Goal: Information Seeking & Learning: Compare options

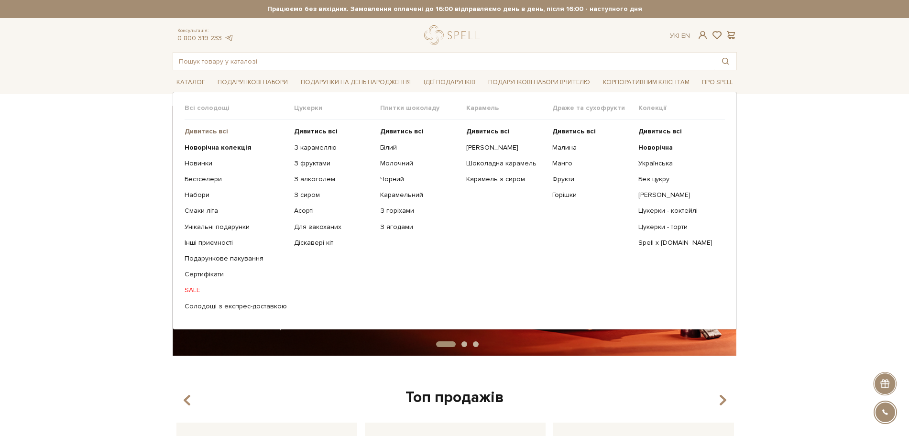
click at [207, 134] on b "Дивитись всі" at bounding box center [207, 131] width 44 height 8
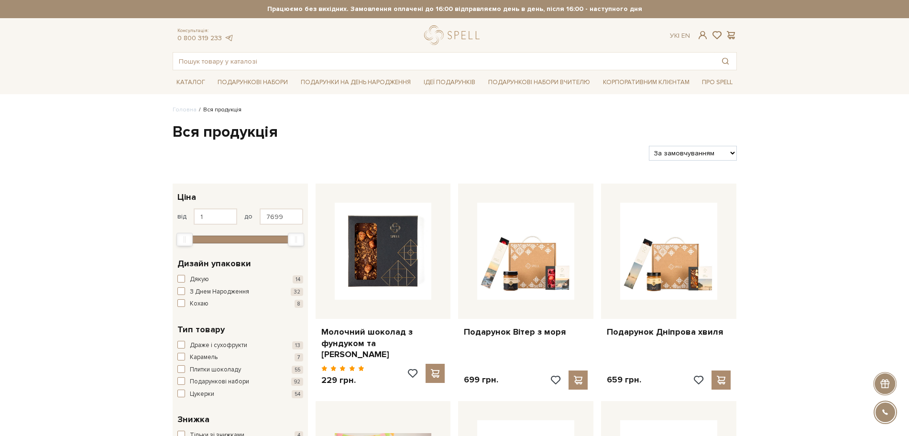
click at [701, 150] on select "За замовчуванням За Ціною (зростання) За Ціною (зменшення) Новинки За популярні…" at bounding box center [692, 153] width 87 height 15
select select "https://spellchocolate.com/our-productions/?sort=p.price&order=ASC"
click at [649, 146] on select "За замовчуванням За Ціною (зростання) За Ціною (зменшення) Новинки За популярні…" at bounding box center [692, 153] width 87 height 15
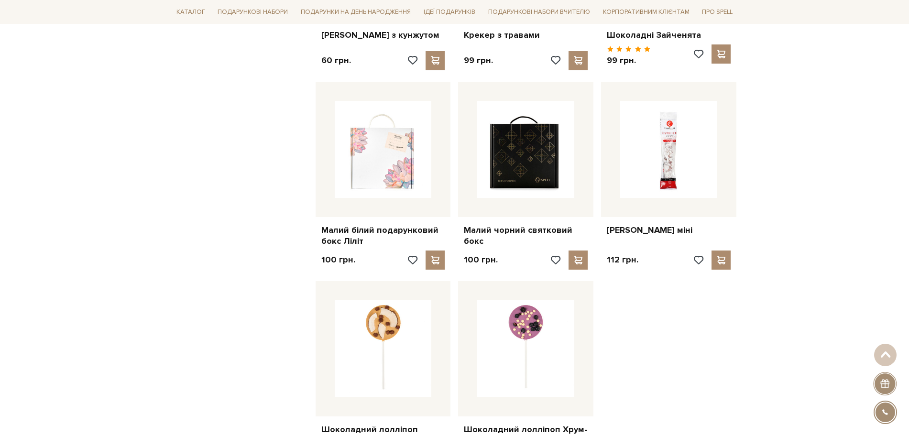
scroll to position [1195, 0]
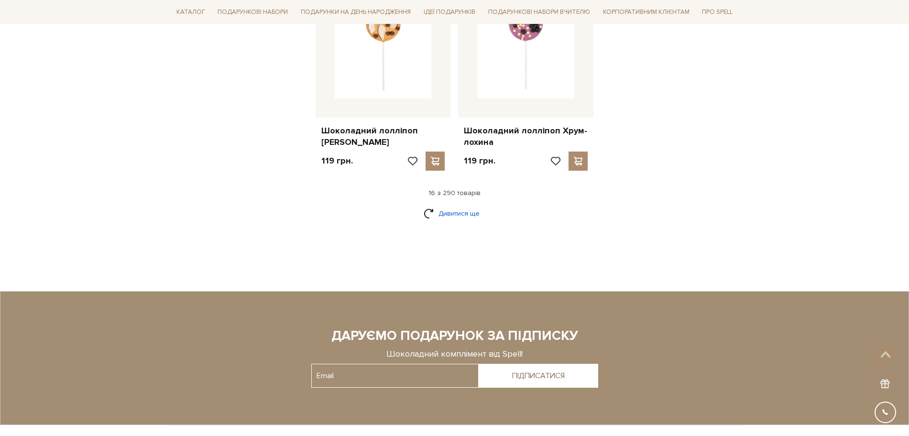
click at [430, 205] on link "Дивитися ще" at bounding box center [455, 213] width 62 height 17
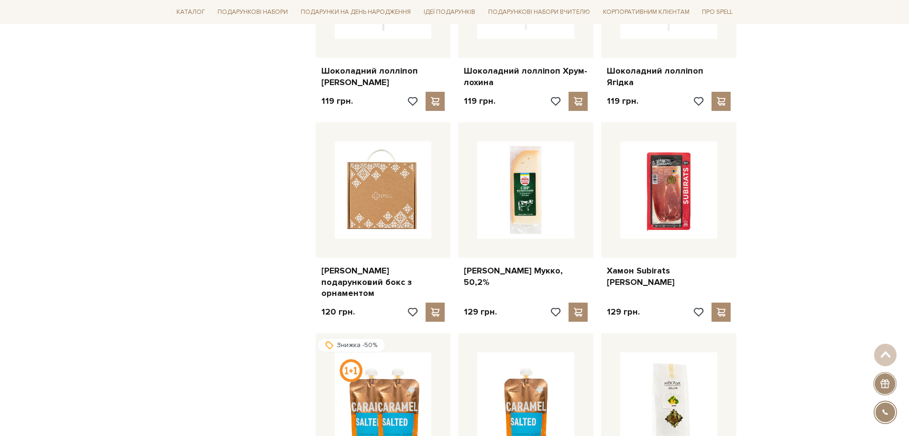
scroll to position [1434, 0]
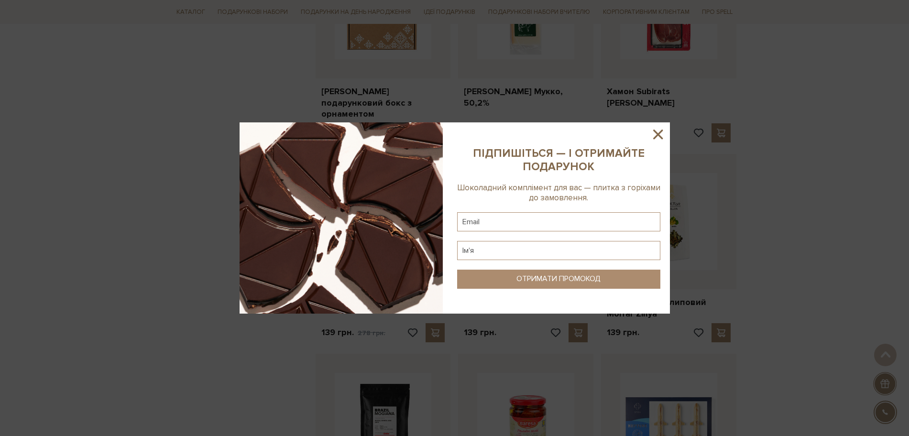
click at [660, 131] on icon at bounding box center [658, 135] width 10 height 10
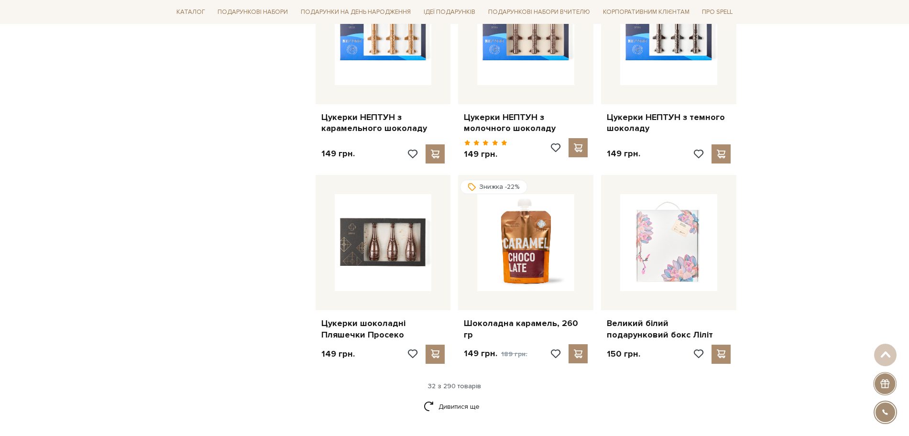
scroll to position [2032, 0]
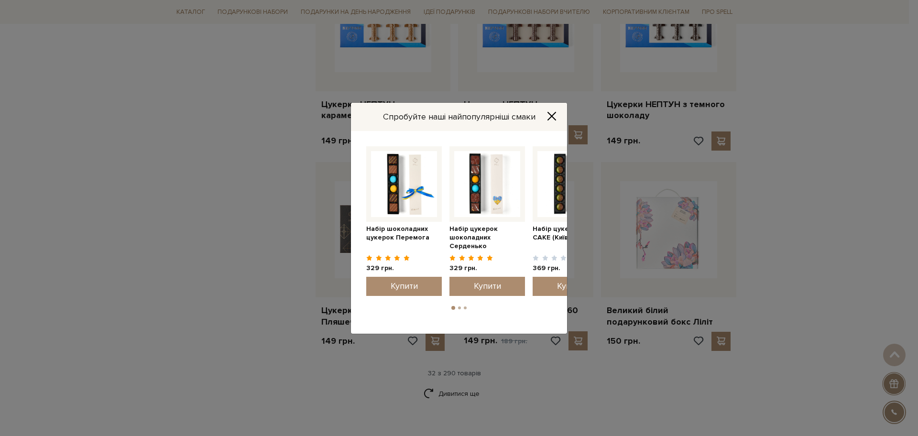
click at [164, 253] on div "Спробуйте наші найпопулярніші смаки Набір цукерок шоколадних Серденько 329 грн." at bounding box center [459, 218] width 918 height 436
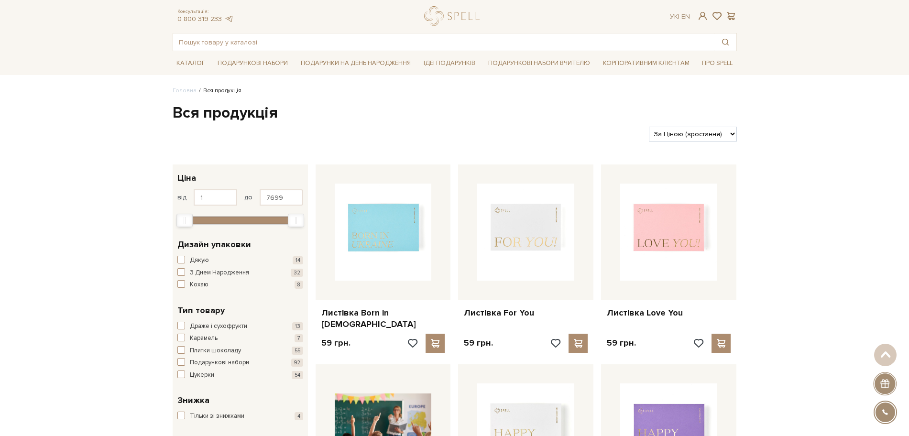
scroll to position [0, 0]
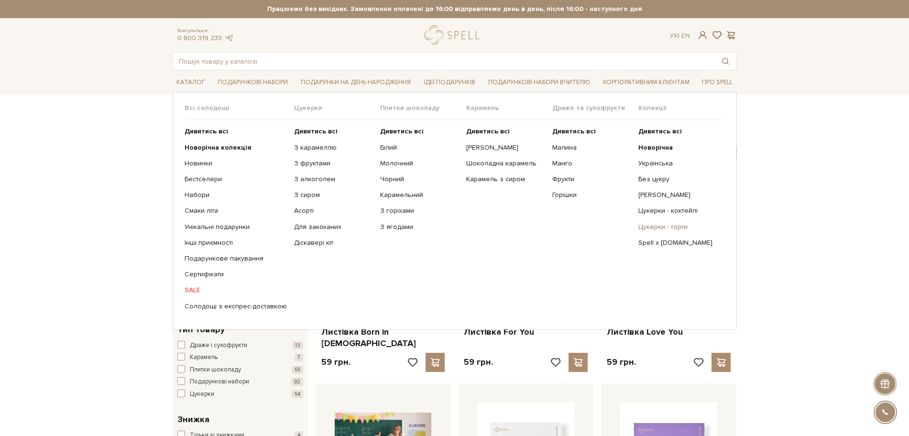
click at [664, 226] on link "Цукерки - торти" at bounding box center [677, 227] width 79 height 9
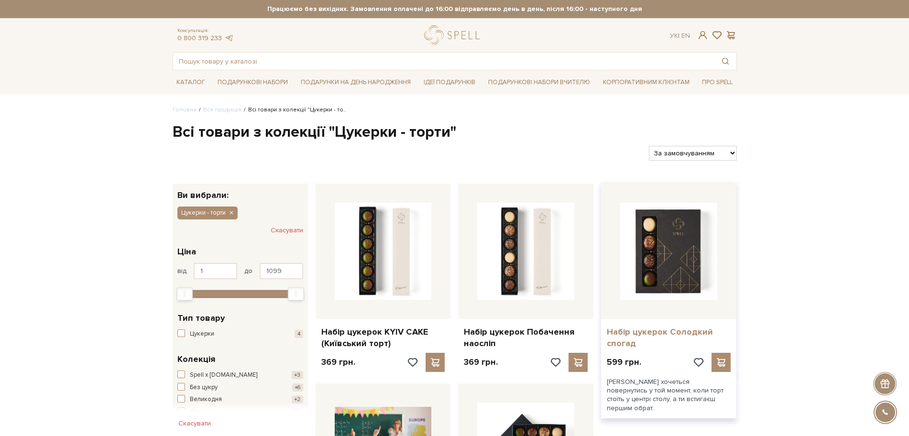
click at [623, 338] on link "Набір цукерок Солодкий спогад" at bounding box center [669, 338] width 124 height 22
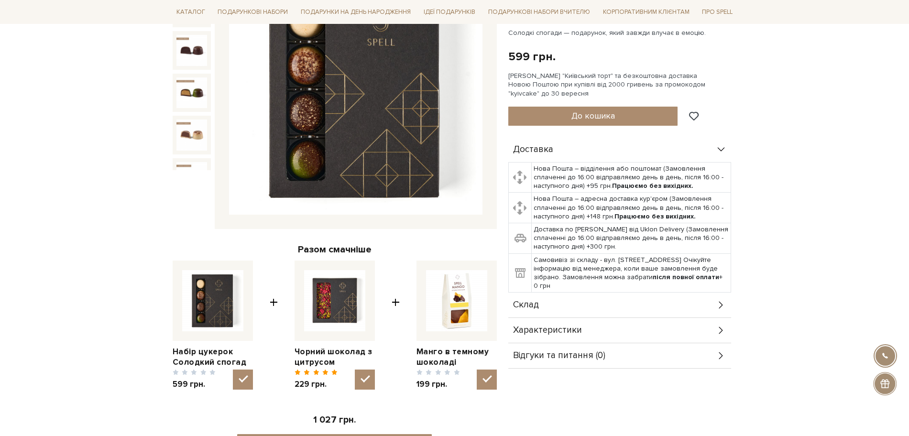
click at [539, 309] on div "Склад" at bounding box center [619, 305] width 223 height 25
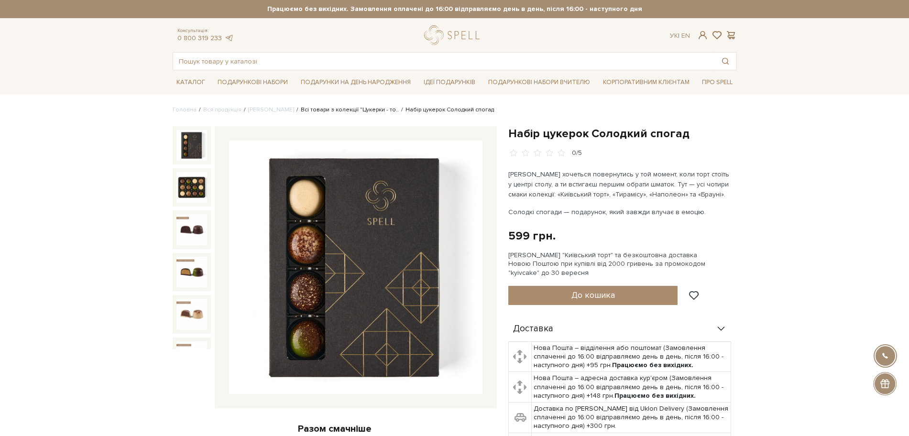
click at [354, 110] on link "Всі товари з колекції "Цукерки - то.." at bounding box center [350, 109] width 98 height 7
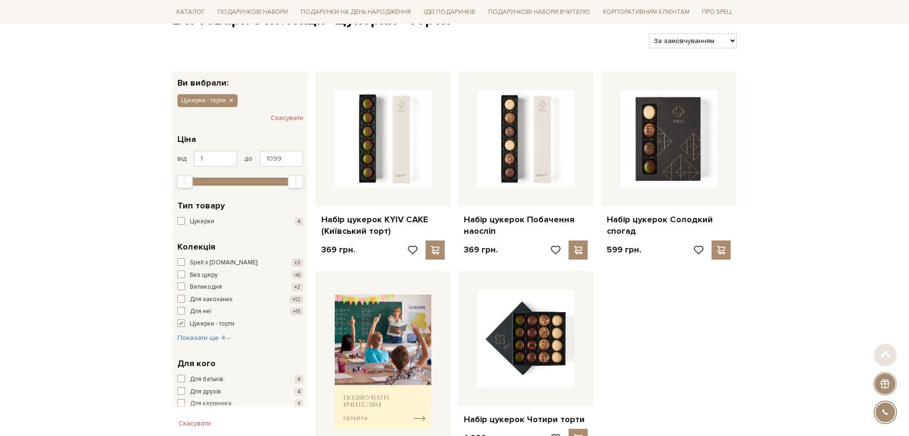
scroll to position [120, 0]
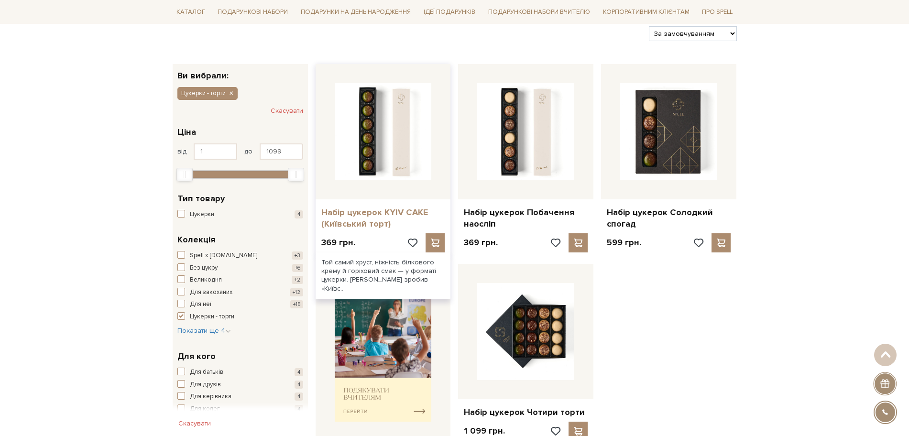
click at [354, 214] on link "Набір цукерок KYIV CAKE (Київський торт)" at bounding box center [383, 218] width 124 height 22
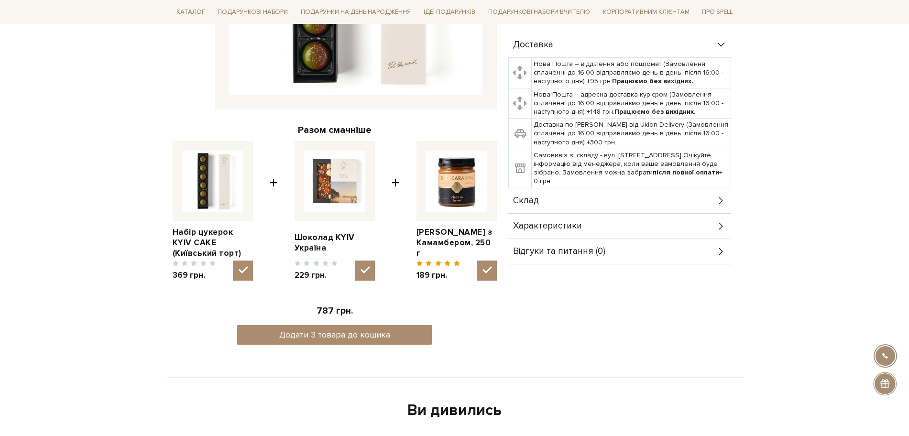
click at [662, 206] on div "Склад" at bounding box center [619, 200] width 223 height 25
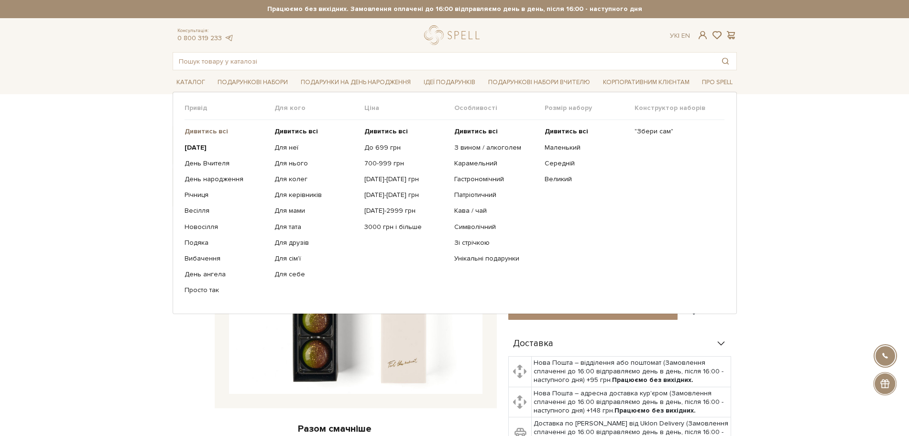
click at [208, 131] on b "Дивитись всі" at bounding box center [207, 131] width 44 height 8
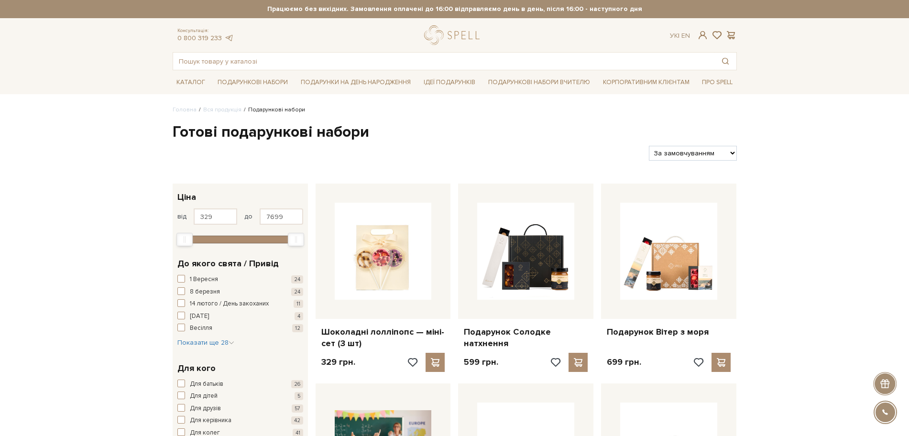
click at [674, 158] on select "За замовчуванням За Ціною (зростання) За Ціною (зменшення) Новинки За популярні…" at bounding box center [692, 153] width 87 height 15
select select "[URL][DOMAIN_NAME]"
click at [649, 146] on select "За замовчуванням За Ціною (зростання) За Ціною (зменшення) Новинки За популярні…" at bounding box center [692, 153] width 87 height 15
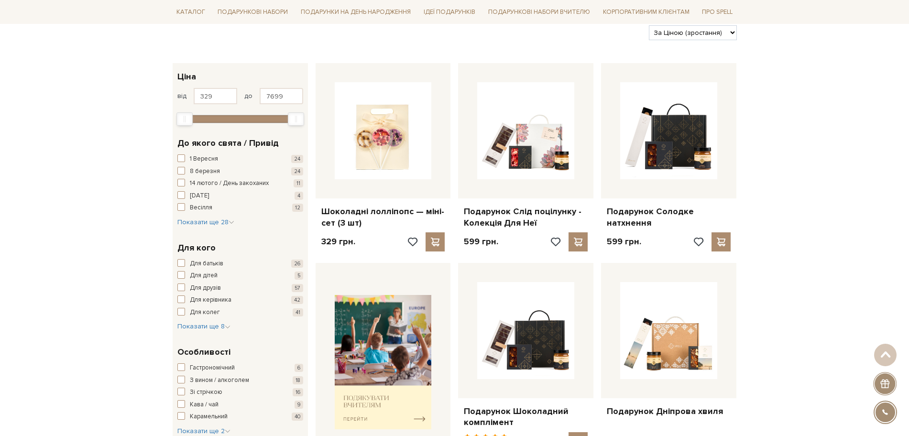
scroll to position [120, 0]
